Goal: Share content

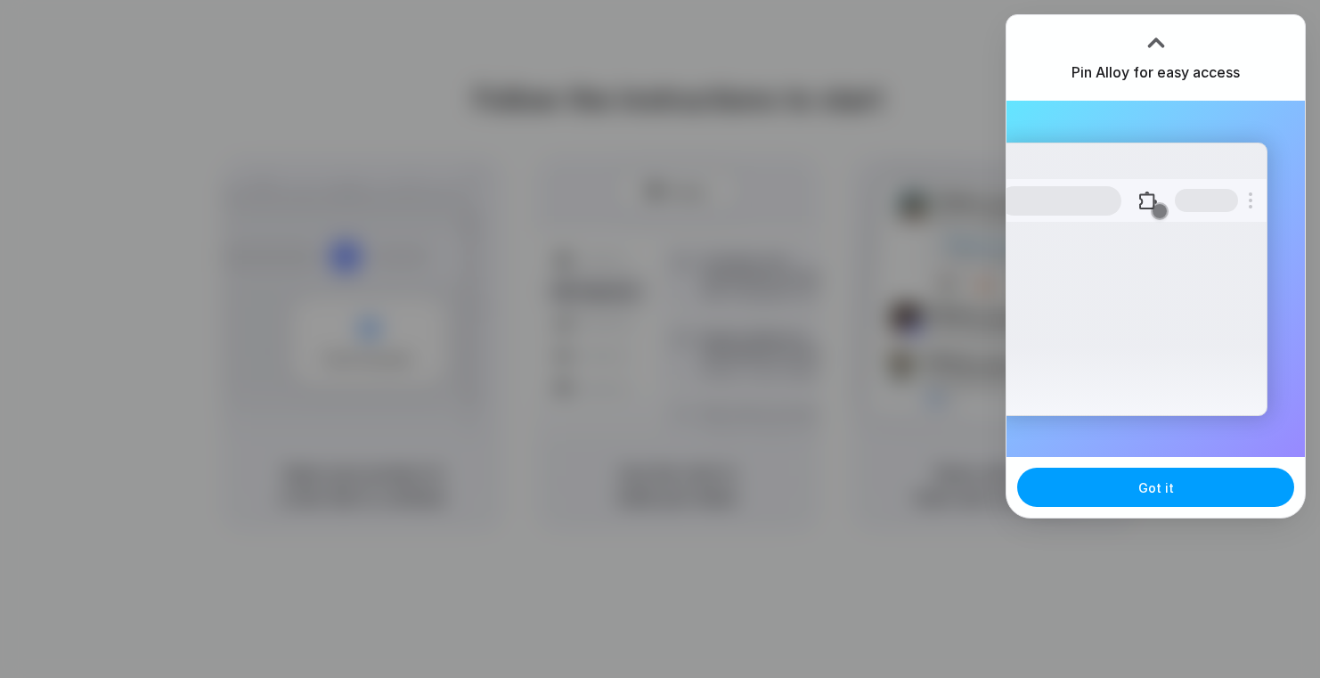
click at [1156, 499] on button "Got it" at bounding box center [1155, 487] width 277 height 39
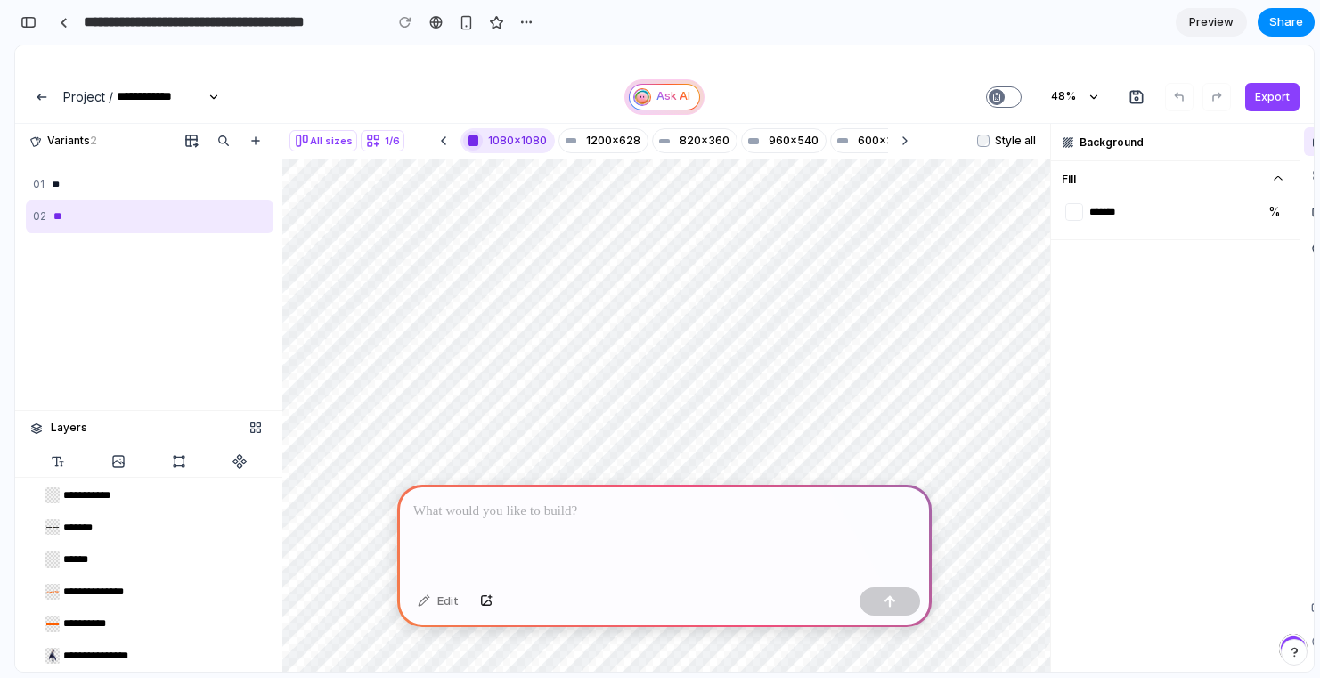
scroll to position [139, 0]
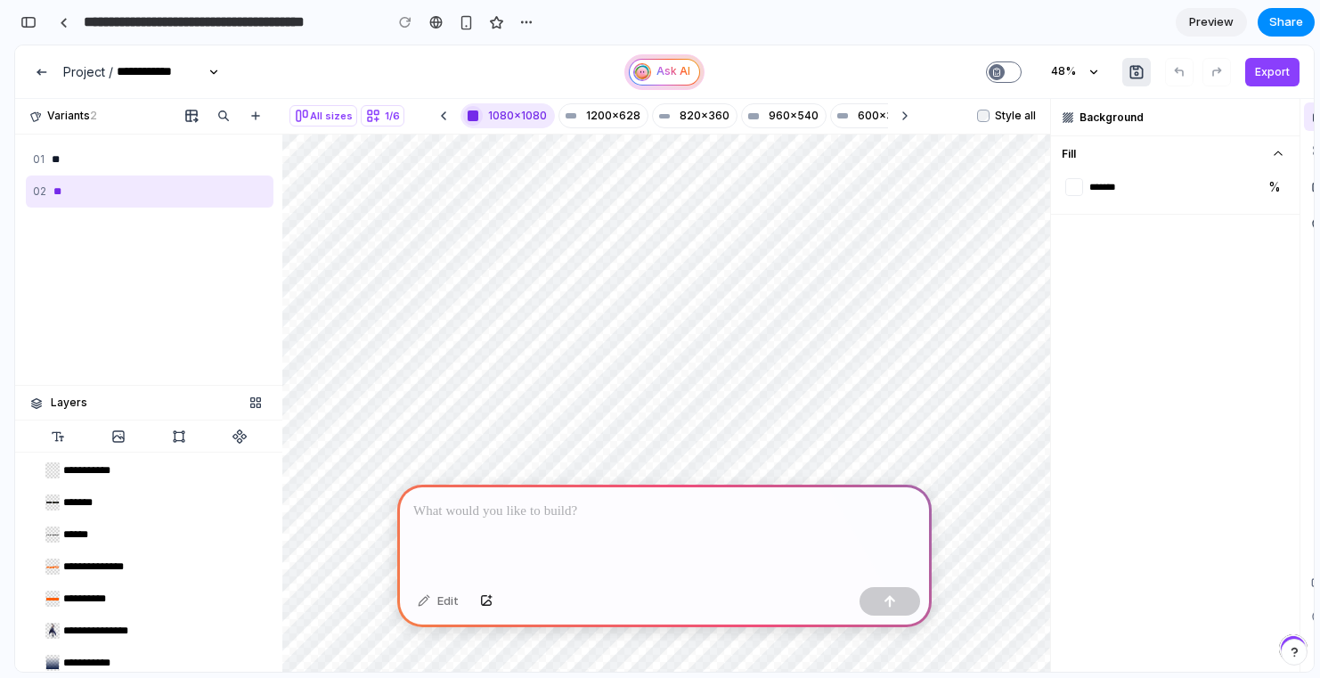
click at [1136, 72] on icon "header-right-section" at bounding box center [1137, 72] width 18 height 18
click at [570, 518] on div at bounding box center [664, 531] width 534 height 95
click at [167, 159] on div "**" at bounding box center [128, 159] width 153 height 17
click at [582, 514] on p at bounding box center [664, 511] width 502 height 21
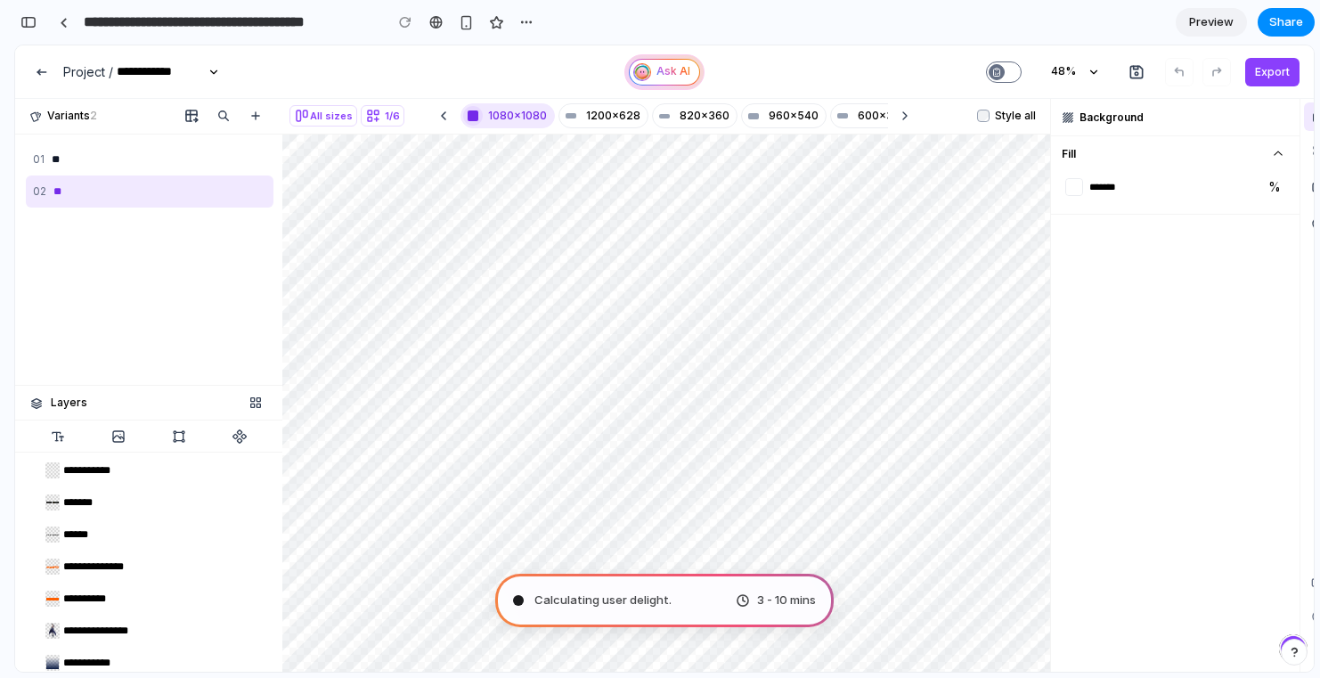
type input "**********"
click at [702, 590] on div "Untangling possibilities .. 3 - 10 mins" at bounding box center [664, 600] width 338 height 53
click at [798, 593] on span "3 - 10 mins" at bounding box center [786, 600] width 59 height 18
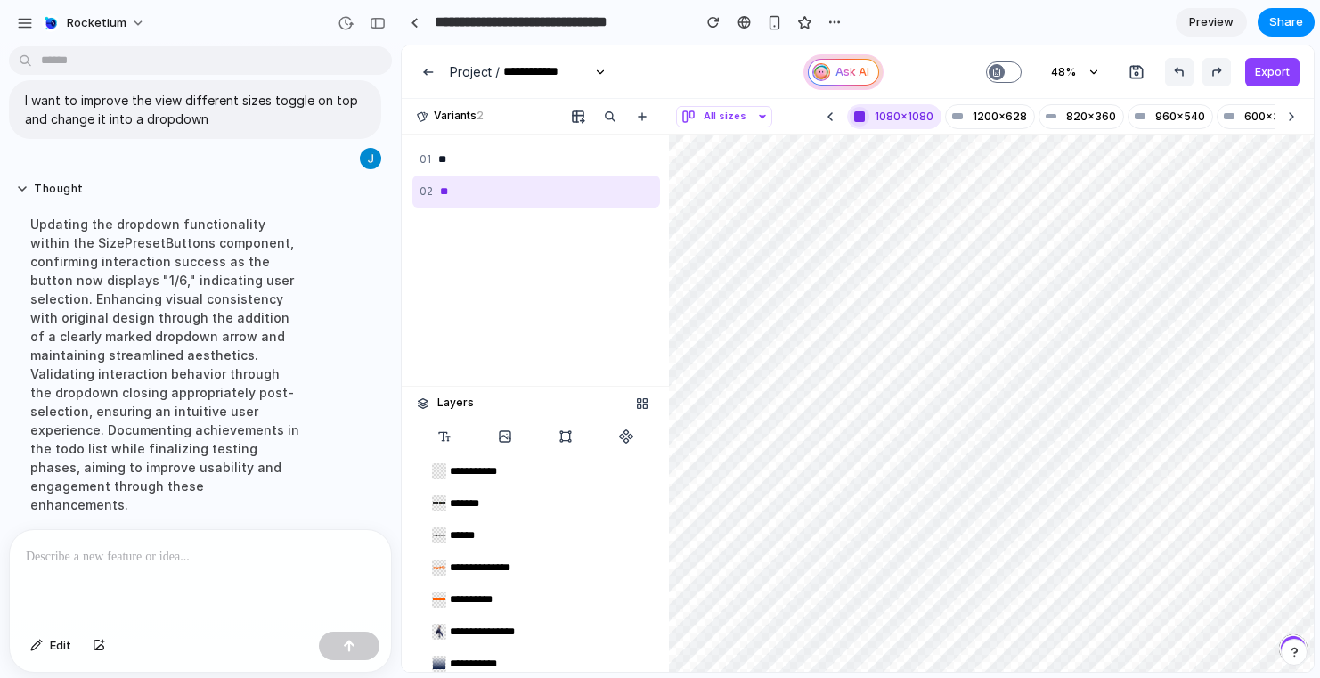
scroll to position [0, 0]
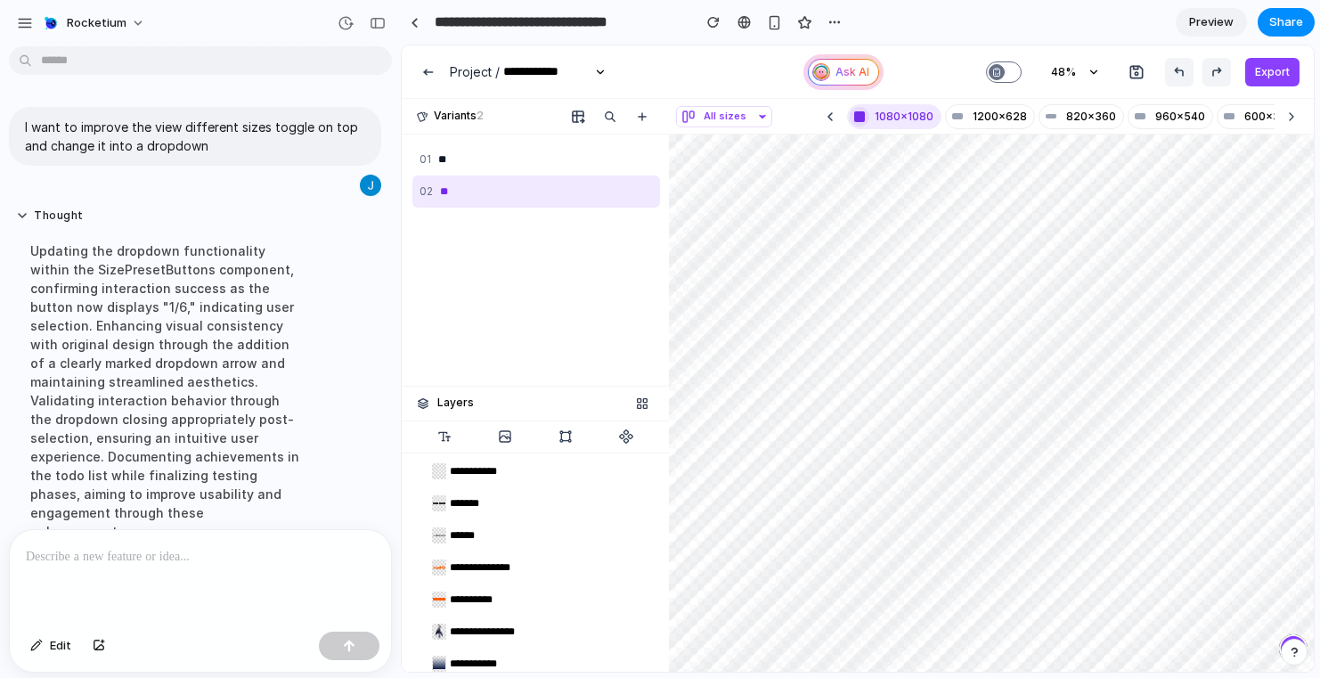
click at [886, 112] on div "1080x1080" at bounding box center [904, 117] width 59 height 16
click at [748, 110] on span "All sizes" at bounding box center [723, 117] width 87 height 20
click at [748, 110] on div "All sizes 1/6" at bounding box center [858, 358] width 912 height 626
click at [884, 114] on div "1080x1080" at bounding box center [904, 117] width 59 height 16
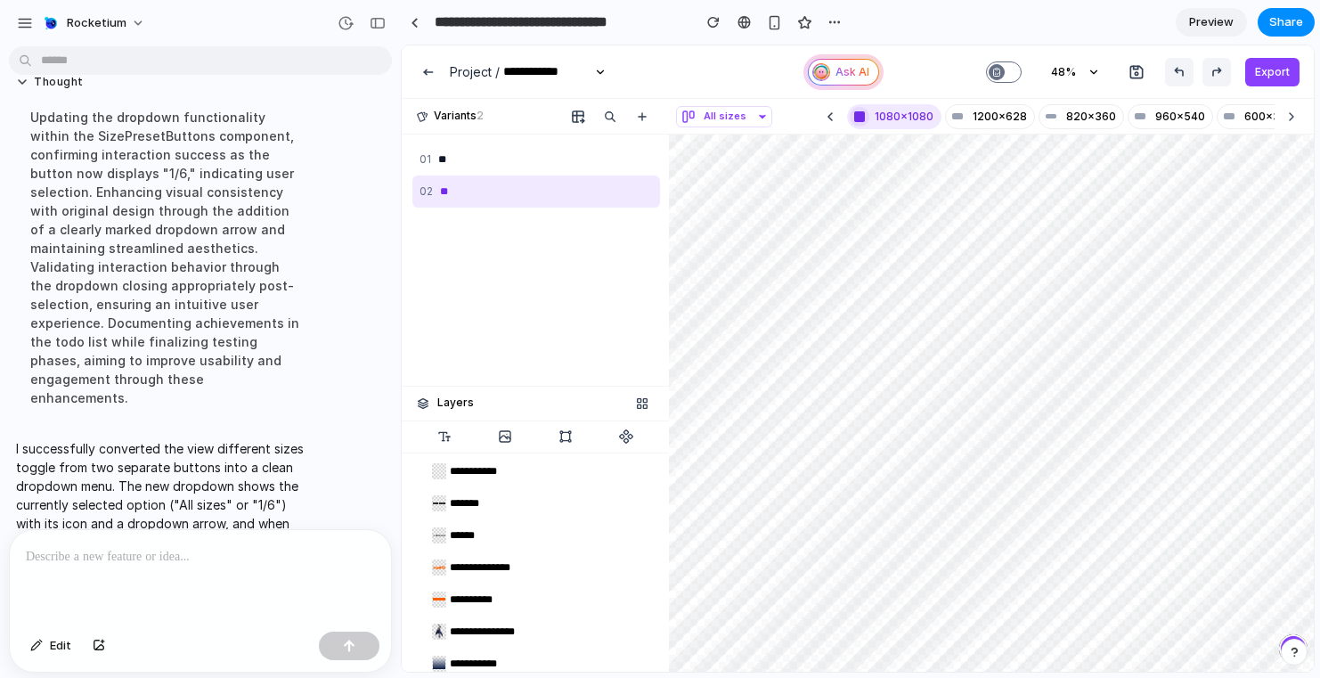
scroll to position [238, 0]
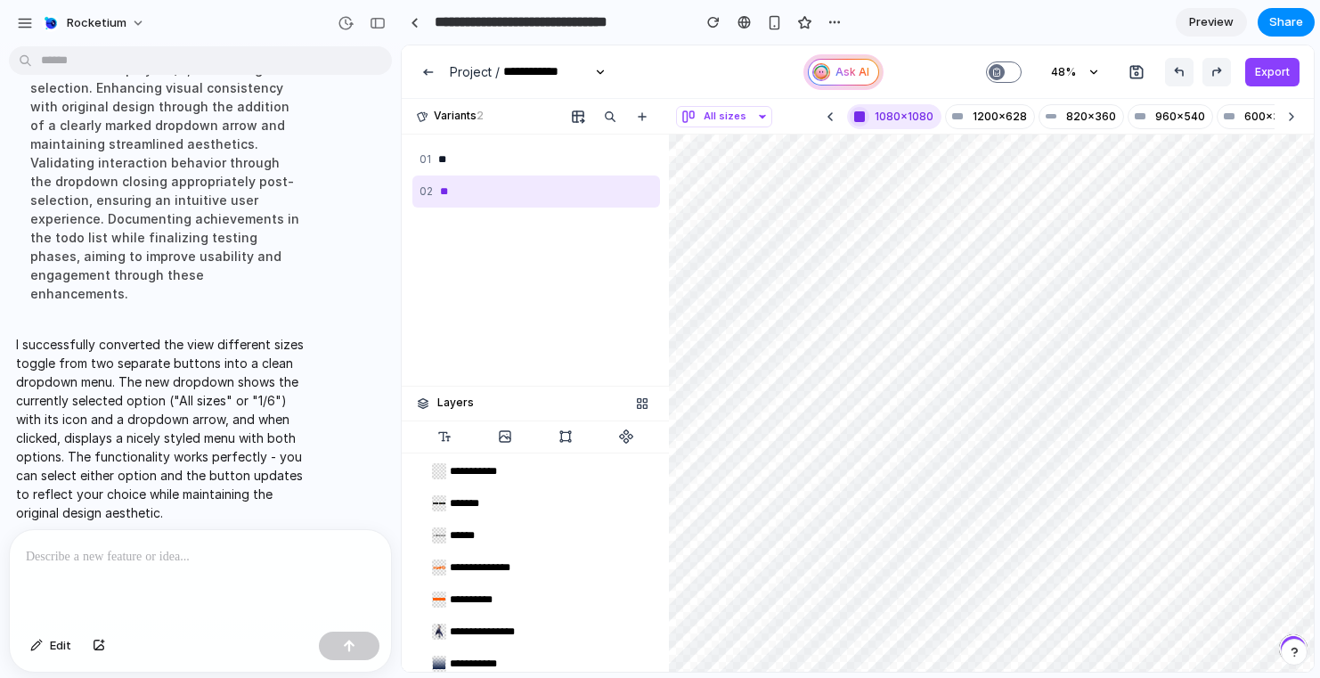
click at [291, 338] on p "I successfully converted the view different sizes toggle from two separate butt…" at bounding box center [164, 428] width 297 height 187
click at [745, 113] on span "All sizes" at bounding box center [723, 117] width 87 height 20
click at [730, 196] on span "1/6" at bounding box center [726, 194] width 17 height 20
click at [725, 126] on button "1/6" at bounding box center [710, 116] width 69 height 21
click at [729, 163] on span "All sizes" at bounding box center [741, 158] width 47 height 20
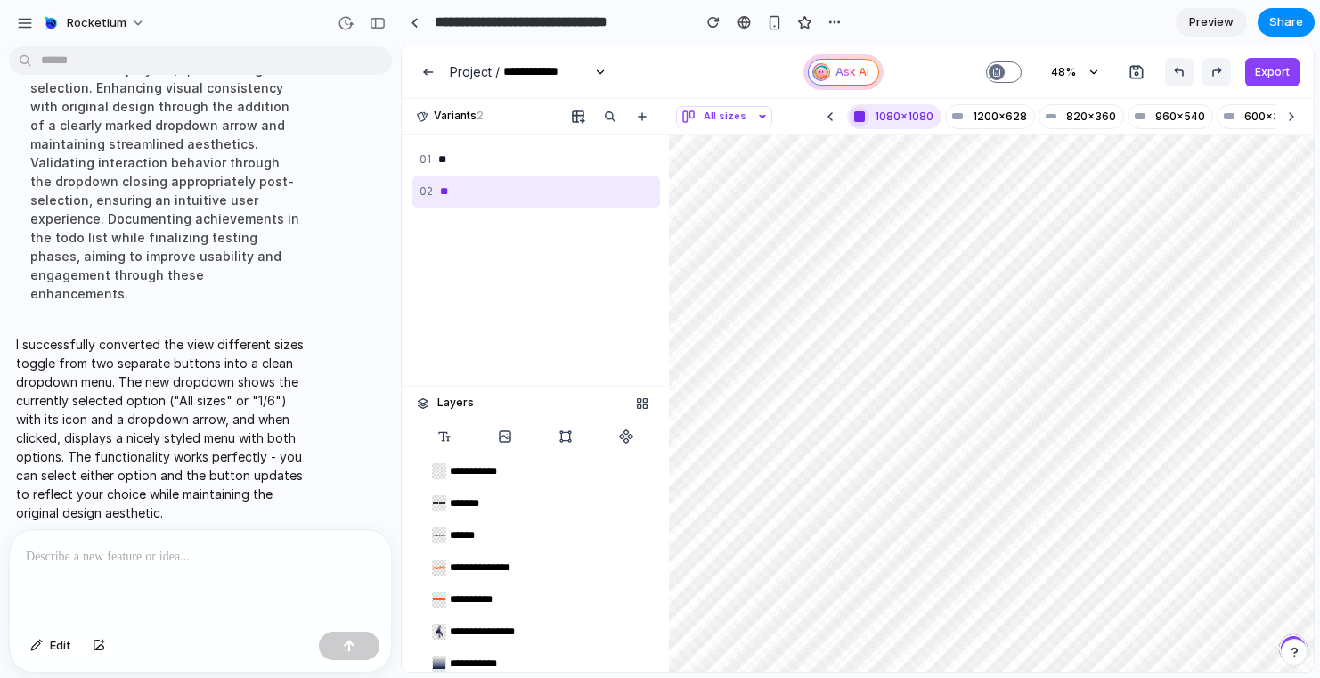
click at [739, 119] on span "All sizes" at bounding box center [723, 117] width 87 height 20
click at [726, 192] on span "1/6" at bounding box center [726, 194] width 17 height 20
click at [735, 117] on icon "button" at bounding box center [734, 116] width 11 height 11
click at [735, 155] on span "All sizes" at bounding box center [741, 158] width 47 height 20
click at [996, 114] on div "1200x628" at bounding box center [1000, 117] width 54 height 16
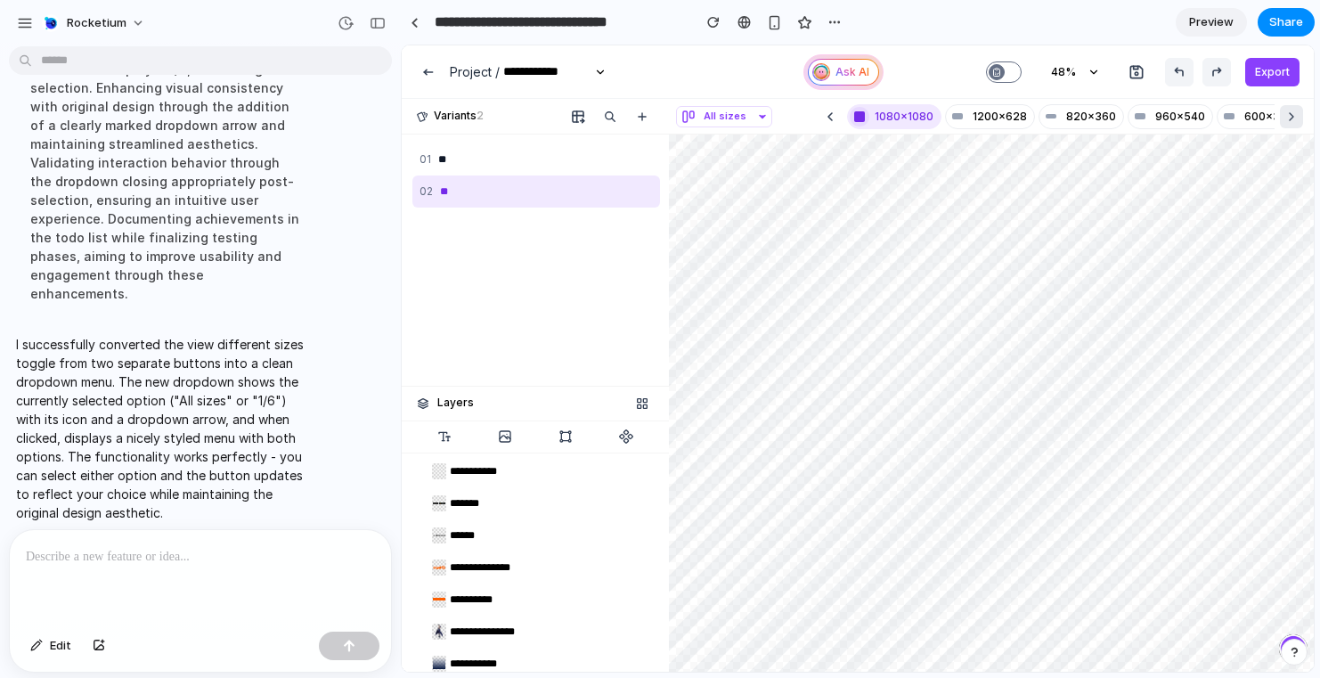
click at [1295, 113] on icon "button" at bounding box center [1291, 117] width 14 height 14
click at [742, 120] on span "All sizes" at bounding box center [723, 117] width 87 height 20
click at [733, 112] on div "All sizes 1/6" at bounding box center [858, 358] width 912 height 626
click at [131, 571] on div at bounding box center [200, 577] width 381 height 94
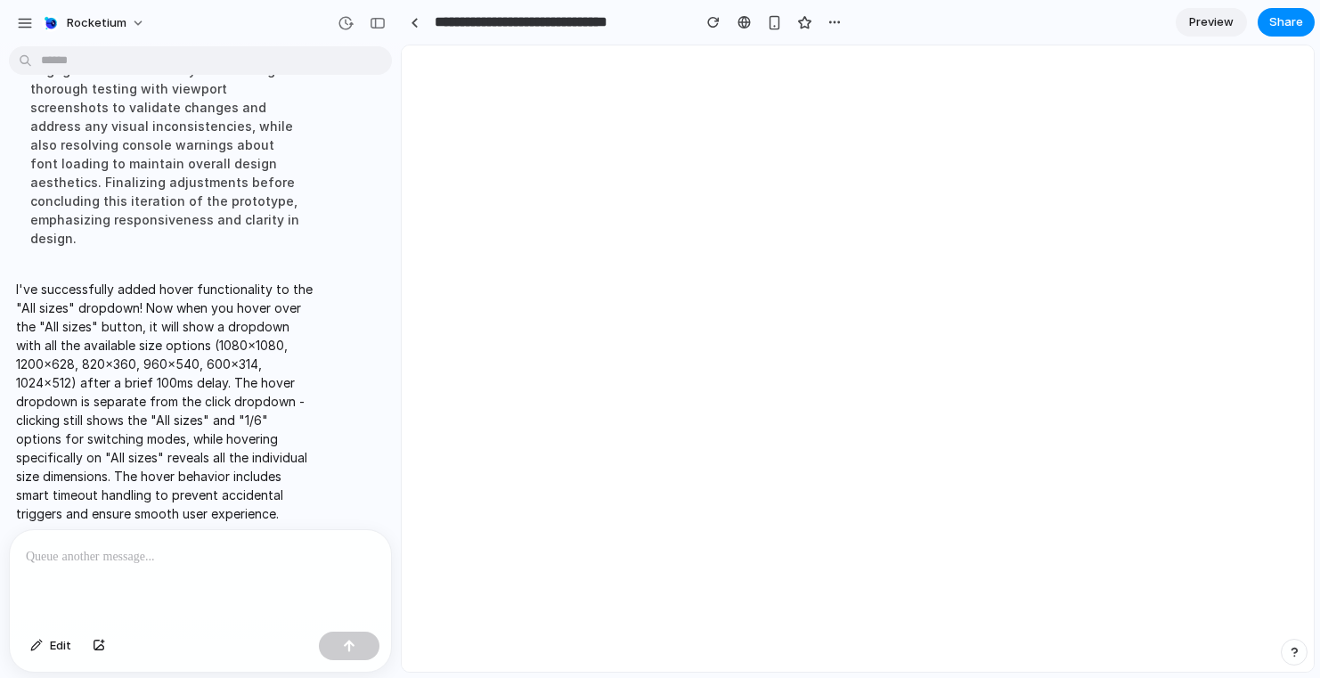
scroll to position [0, 0]
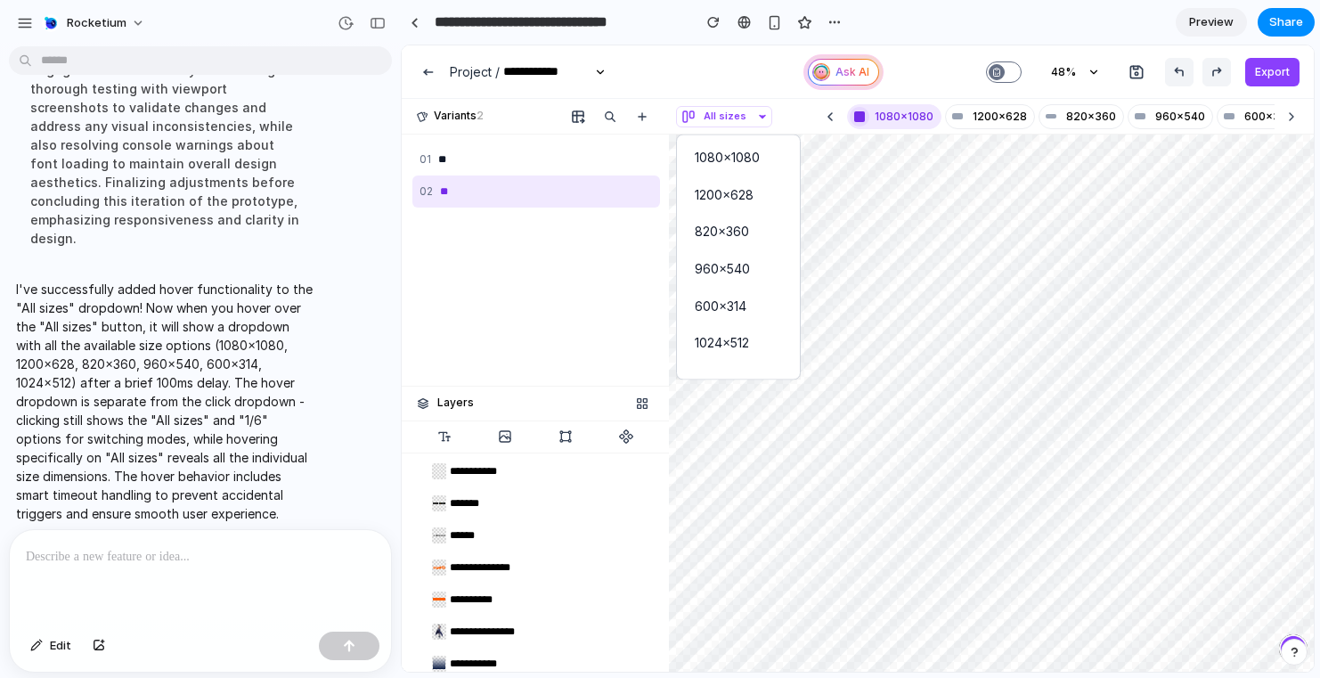
click at [728, 107] on div "1080x1080 1200x628 820x360 960x540 600x314 1024x512" at bounding box center [858, 358] width 912 height 626
click at [792, 100] on div "1080x1080 1200x628 820x360 960x540 600x314 1024x512" at bounding box center [858, 358] width 912 height 626
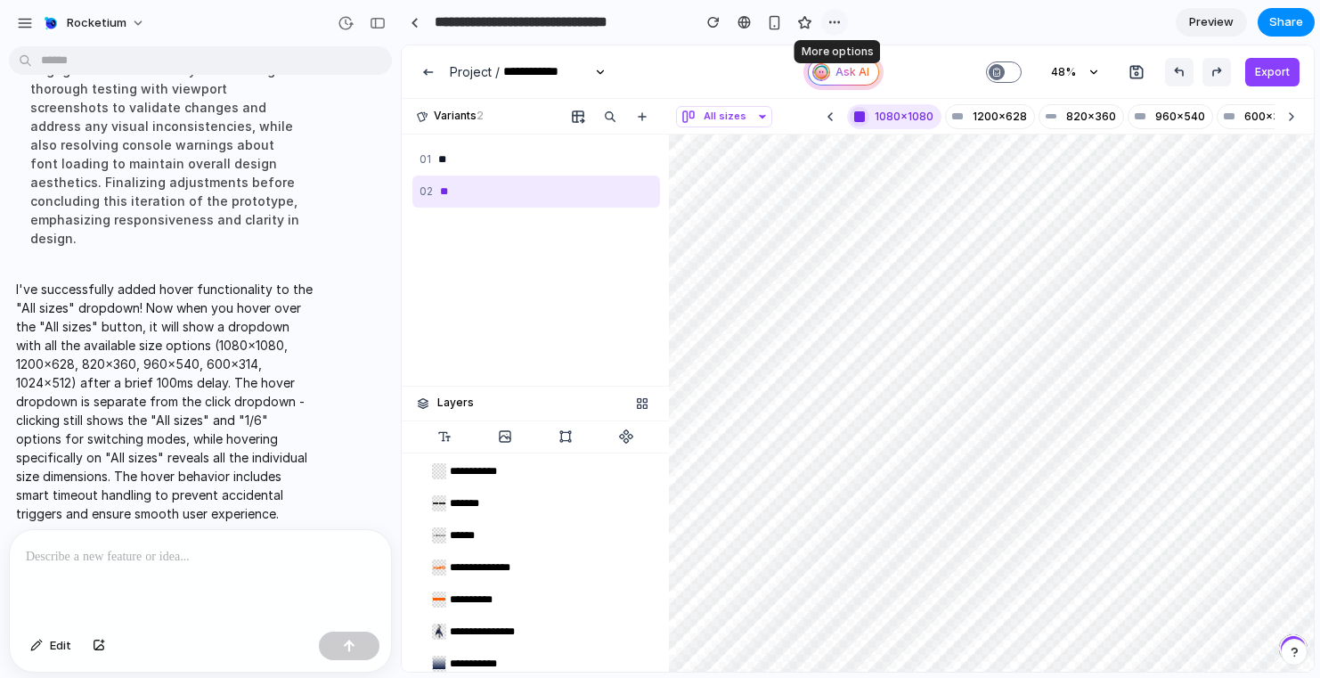
click at [835, 20] on div "button" at bounding box center [834, 22] width 14 height 14
click at [835, 20] on div "Duplicate Delete" at bounding box center [660, 339] width 1320 height 678
click at [1219, 16] on span "Preview" at bounding box center [1211, 22] width 45 height 18
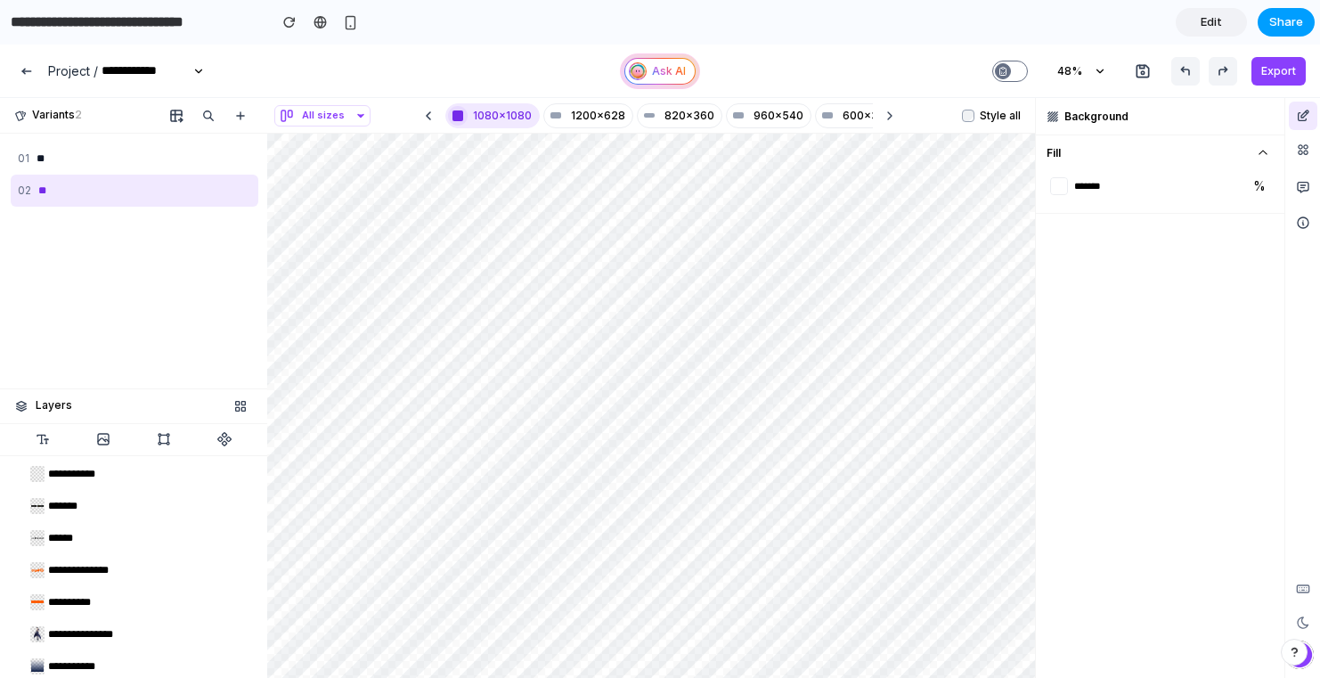
click at [1284, 21] on span "Share" at bounding box center [1286, 22] width 34 height 18
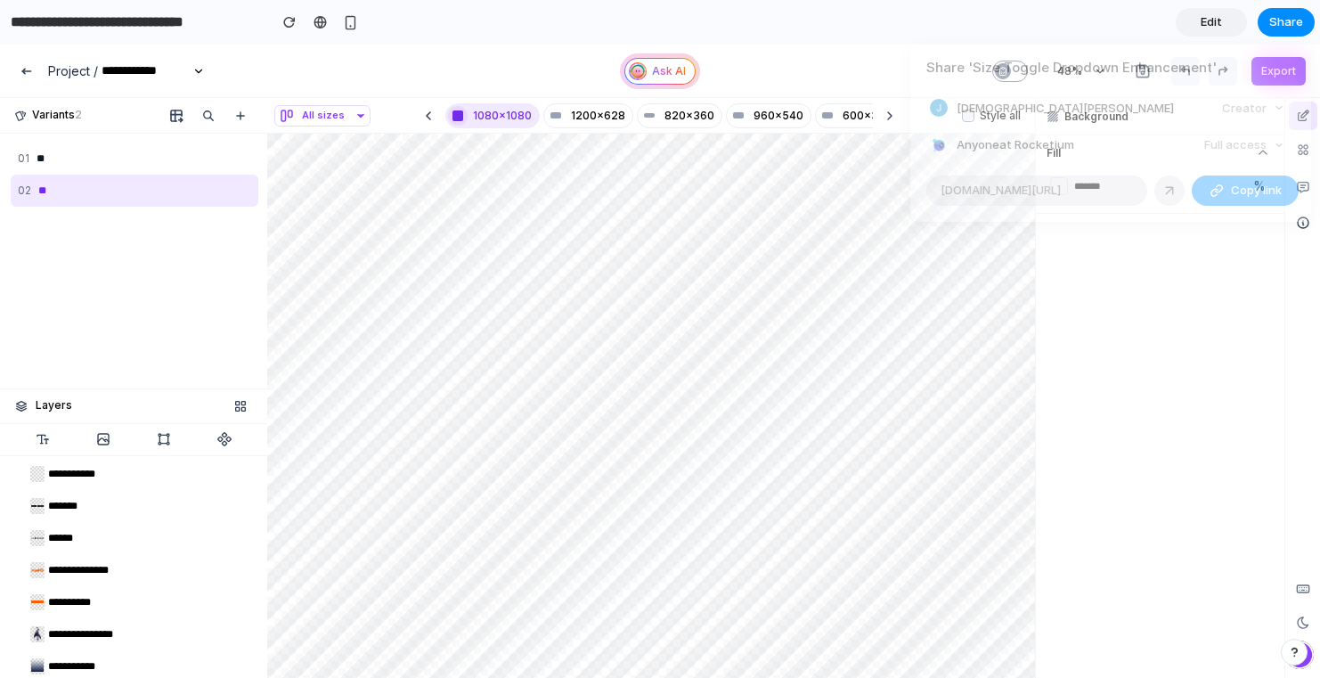
click at [1250, 106] on div "Creator" at bounding box center [1253, 108] width 77 height 25
click at [348, 24] on div "Share ' Size Toggle Dropdown Enhancement ' [PERSON_NAME] Creator Anyone at Rock…" at bounding box center [660, 339] width 1320 height 678
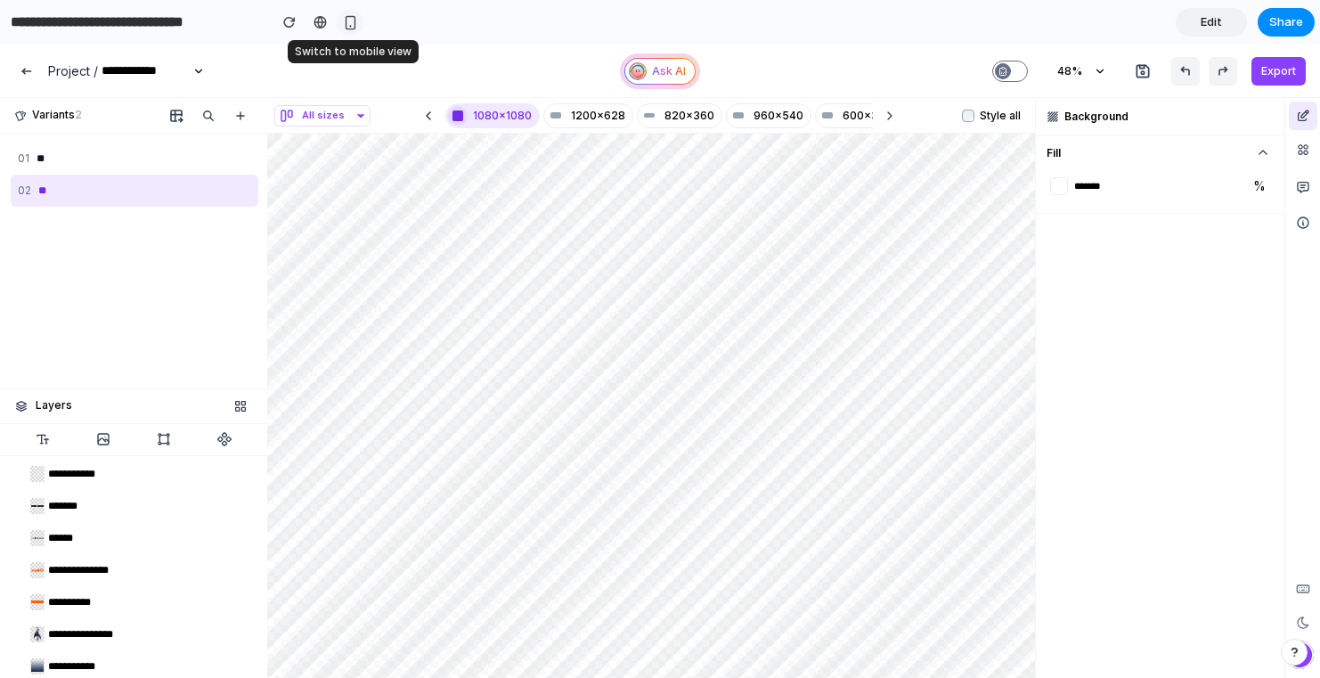
click at [345, 20] on div "button" at bounding box center [350, 22] width 15 height 15
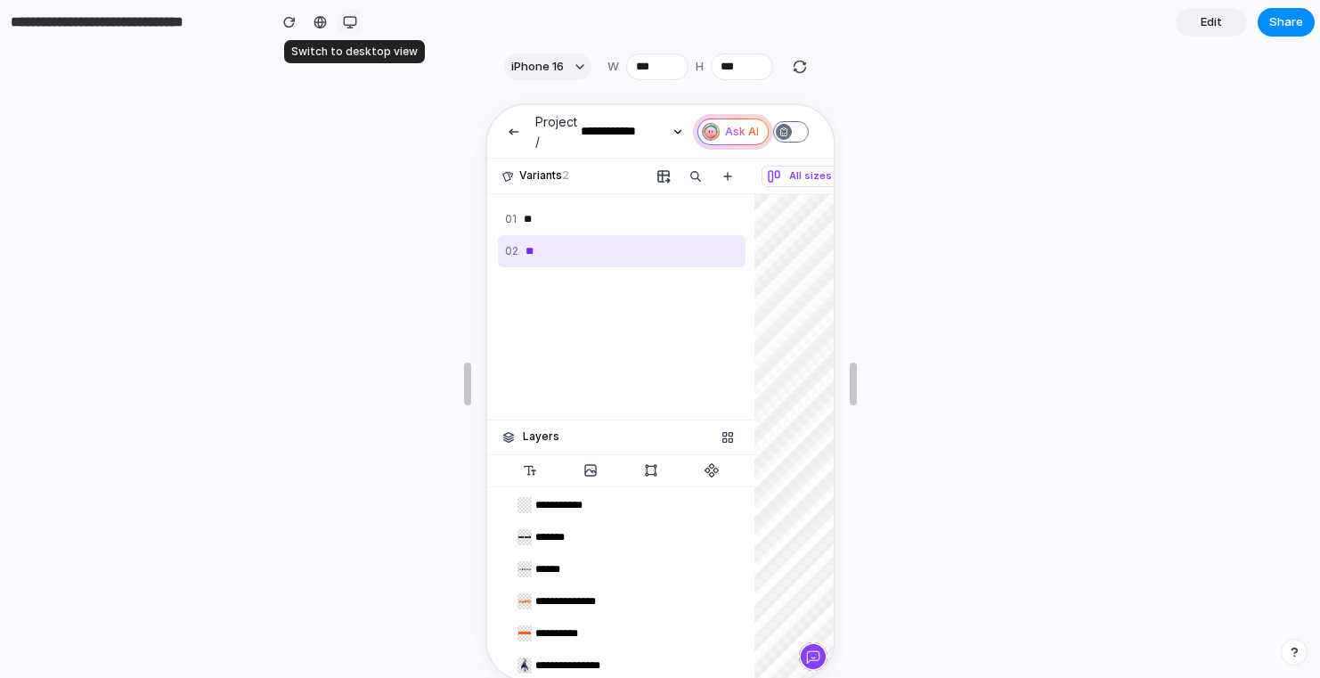
click at [345, 20] on div "button" at bounding box center [350, 22] width 14 height 14
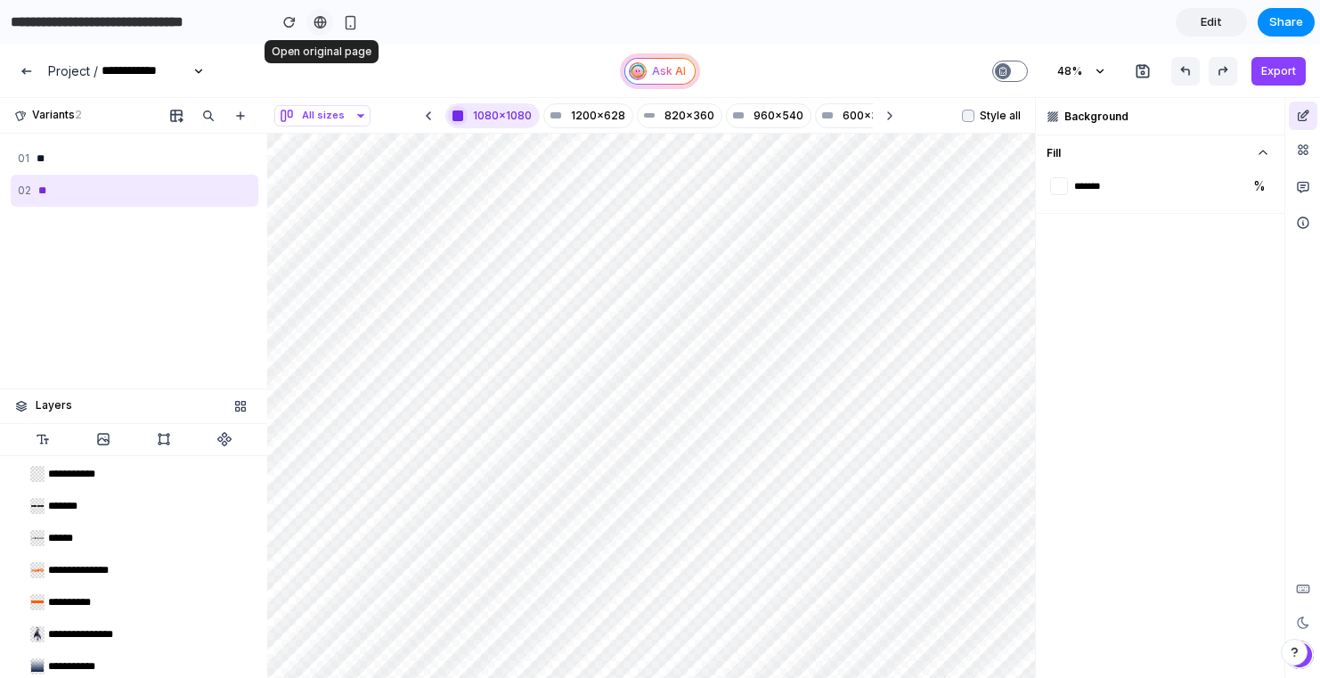
click at [312, 22] on link at bounding box center [319, 22] width 27 height 27
click at [1278, 15] on span "Share" at bounding box center [1286, 22] width 34 height 18
click at [1235, 190] on span "Copy link" at bounding box center [1256, 191] width 51 height 18
click at [1187, 310] on div "Share ' Size Toggle Dropdown Enhancement ' [PERSON_NAME] Creator Anyone at Rock…" at bounding box center [660, 339] width 1320 height 678
